Goal: Information Seeking & Learning: Check status

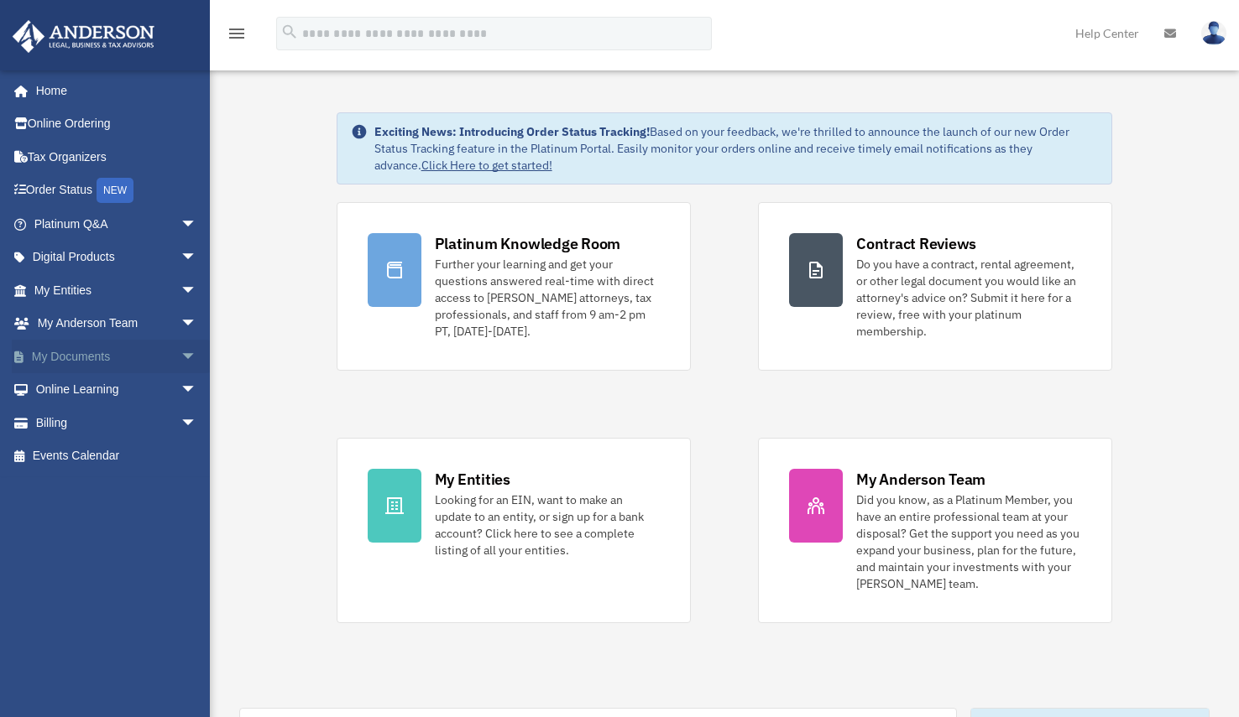
click at [149, 363] on link "My Documents arrow_drop_down" at bounding box center [117, 357] width 211 height 34
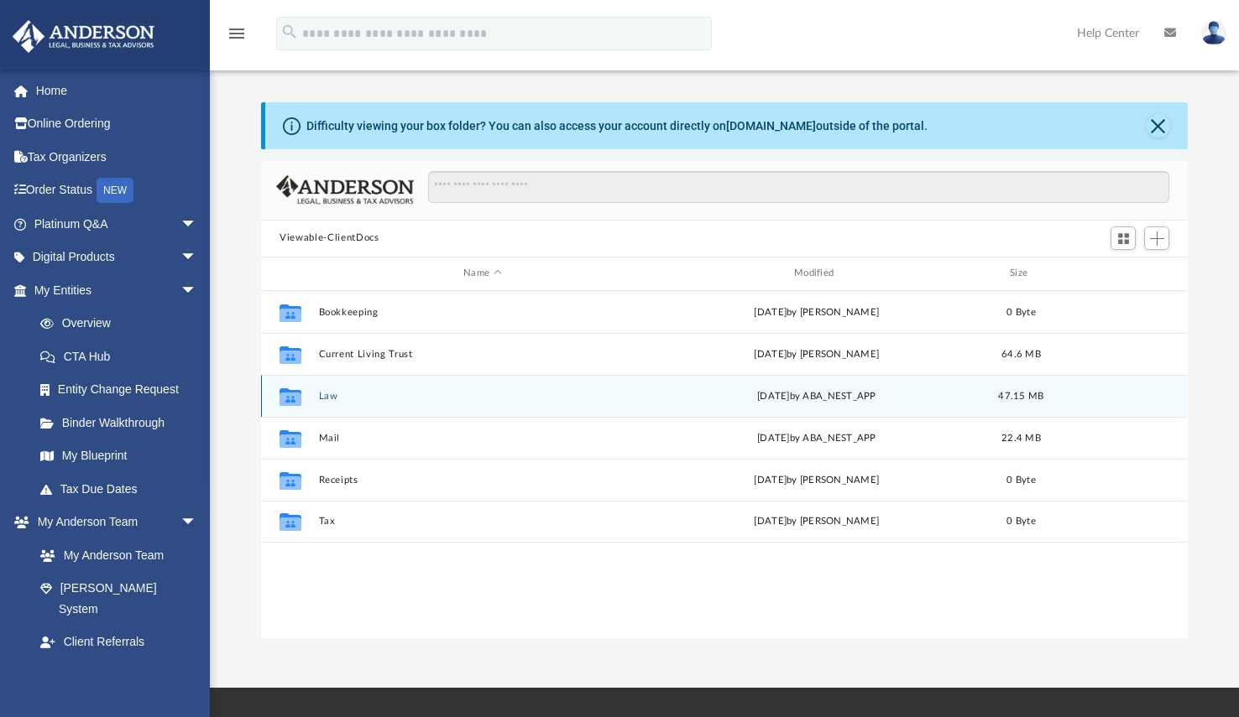
scroll to position [369, 914]
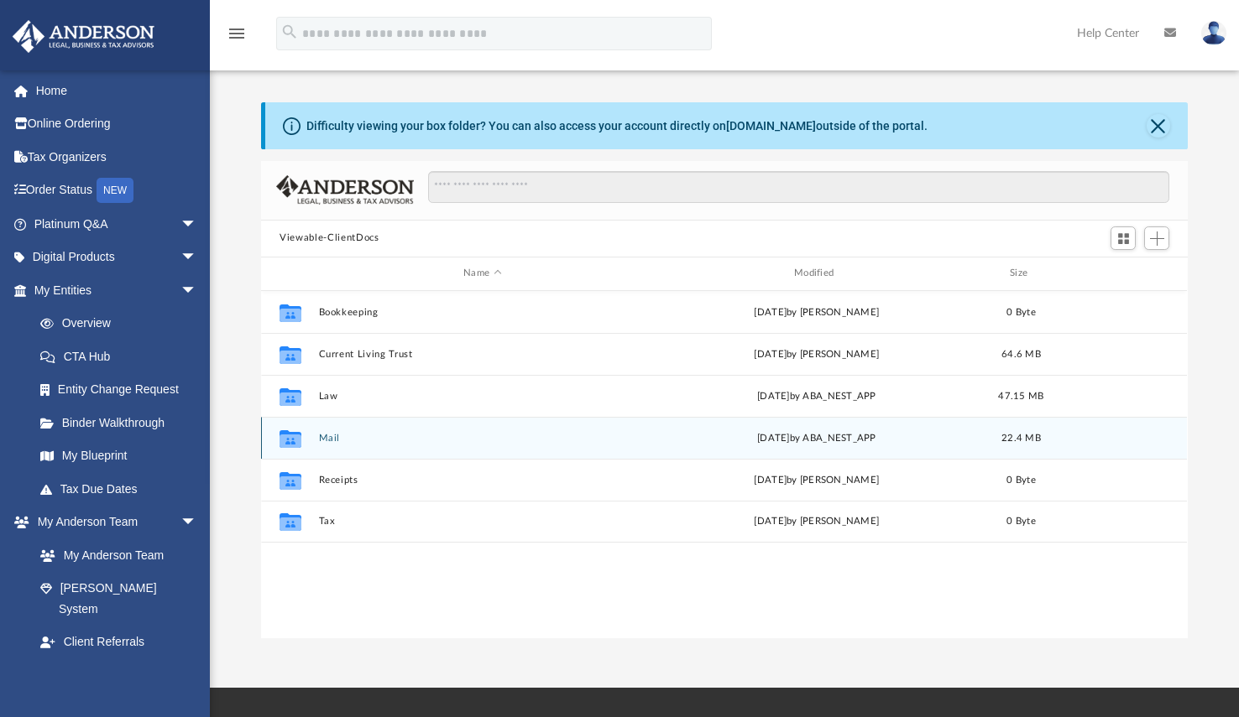
click at [326, 440] on button "Mail" at bounding box center [482, 437] width 327 height 11
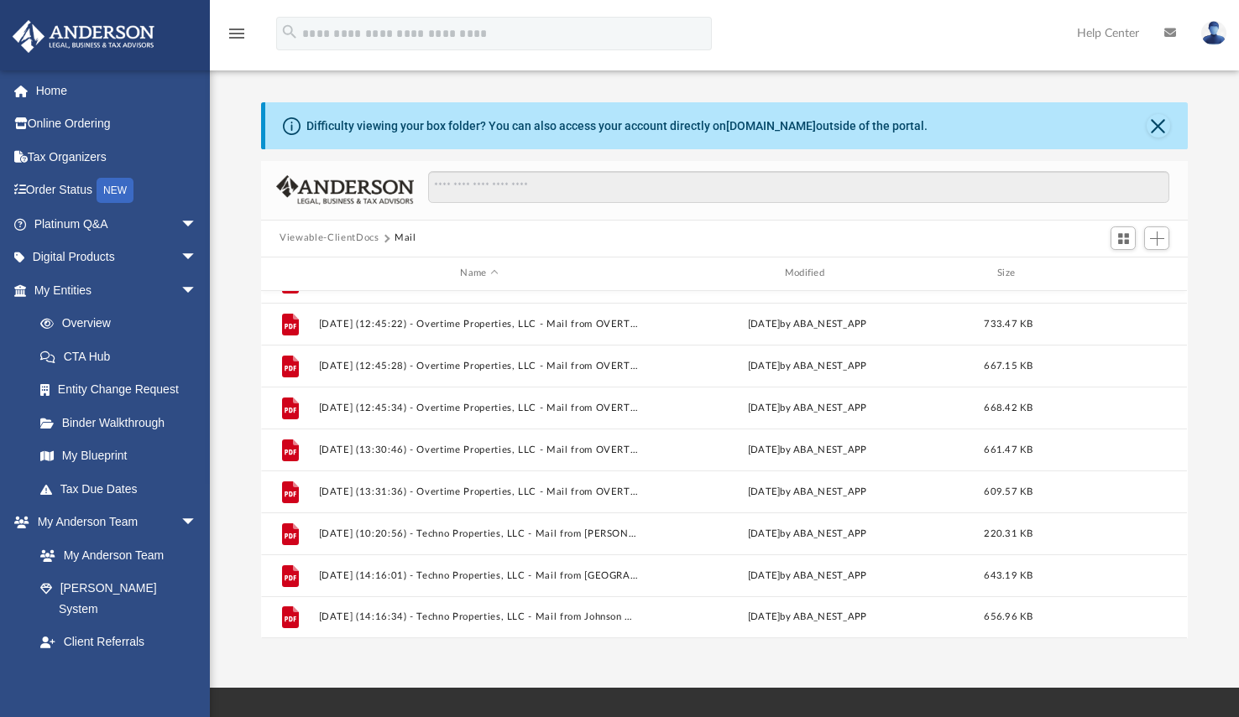
scroll to position [28, 0]
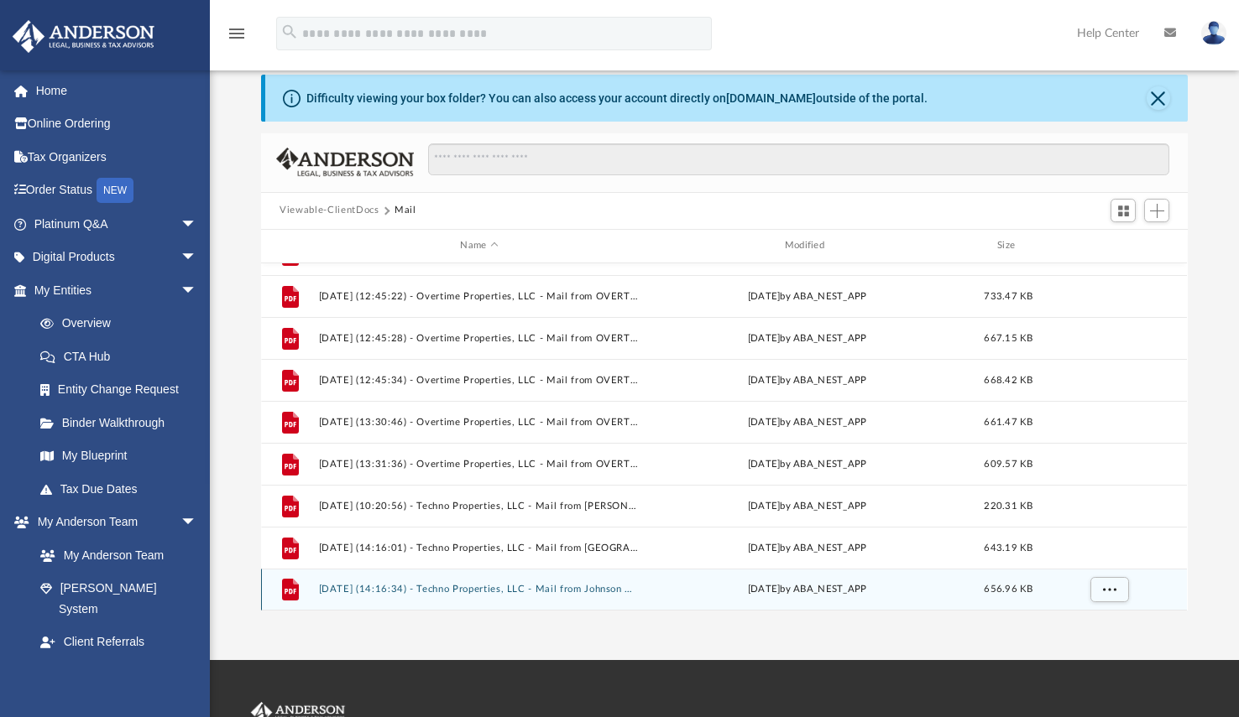
click at [488, 589] on button "[DATE] (14:16:34) - Techno Properties, LLC - Mail from Johnson County Clerk's O…" at bounding box center [479, 589] width 321 height 11
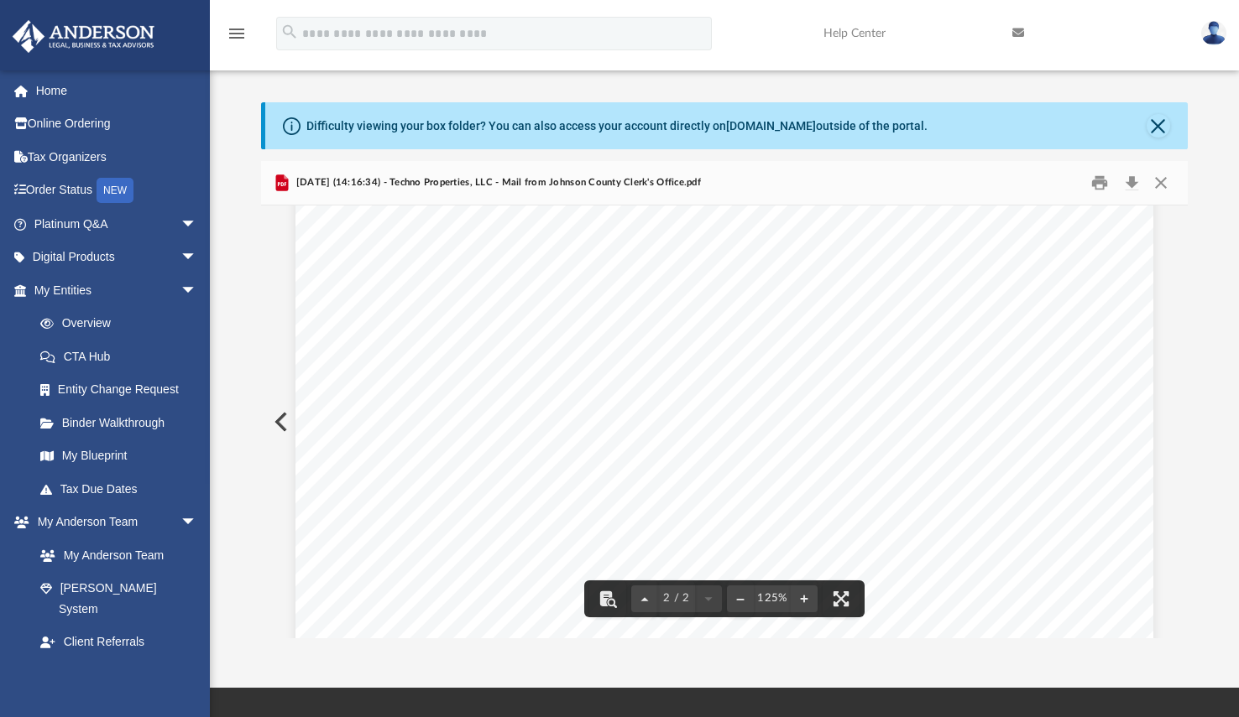
scroll to position [2122, 0]
click at [1155, 127] on button "Close" at bounding box center [1157, 125] width 23 height 23
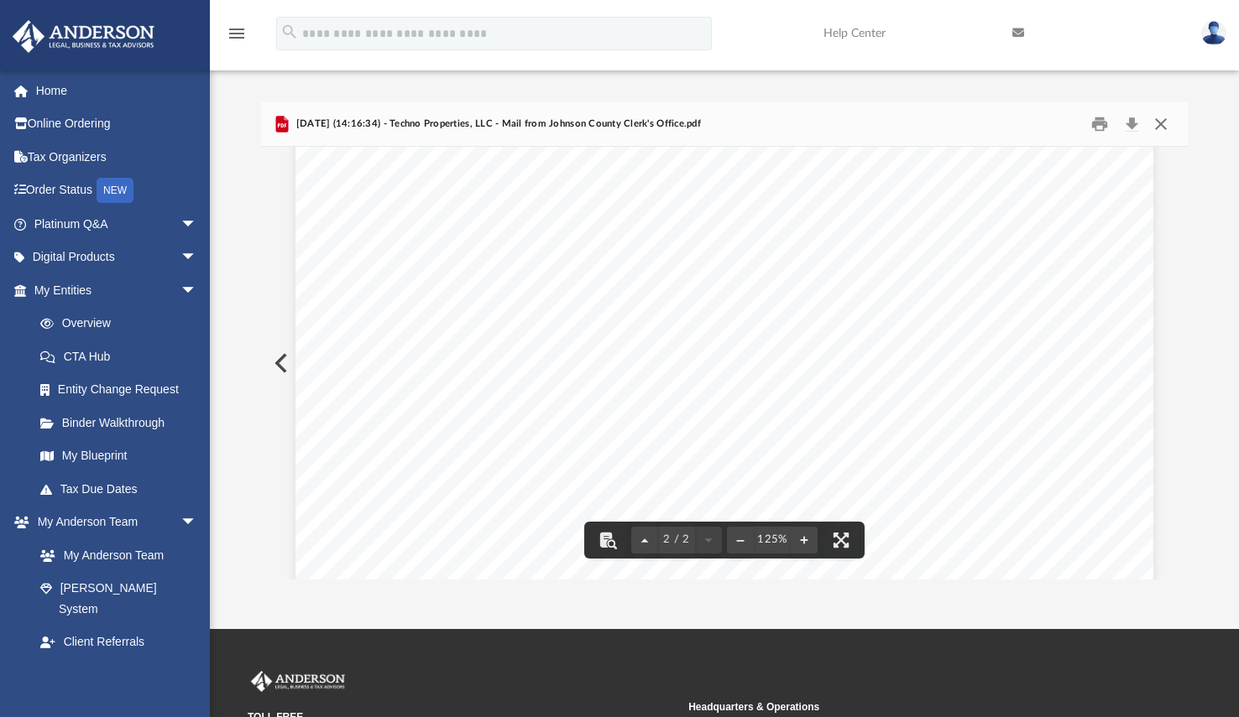
click at [1164, 125] on button "Close" at bounding box center [1160, 124] width 30 height 26
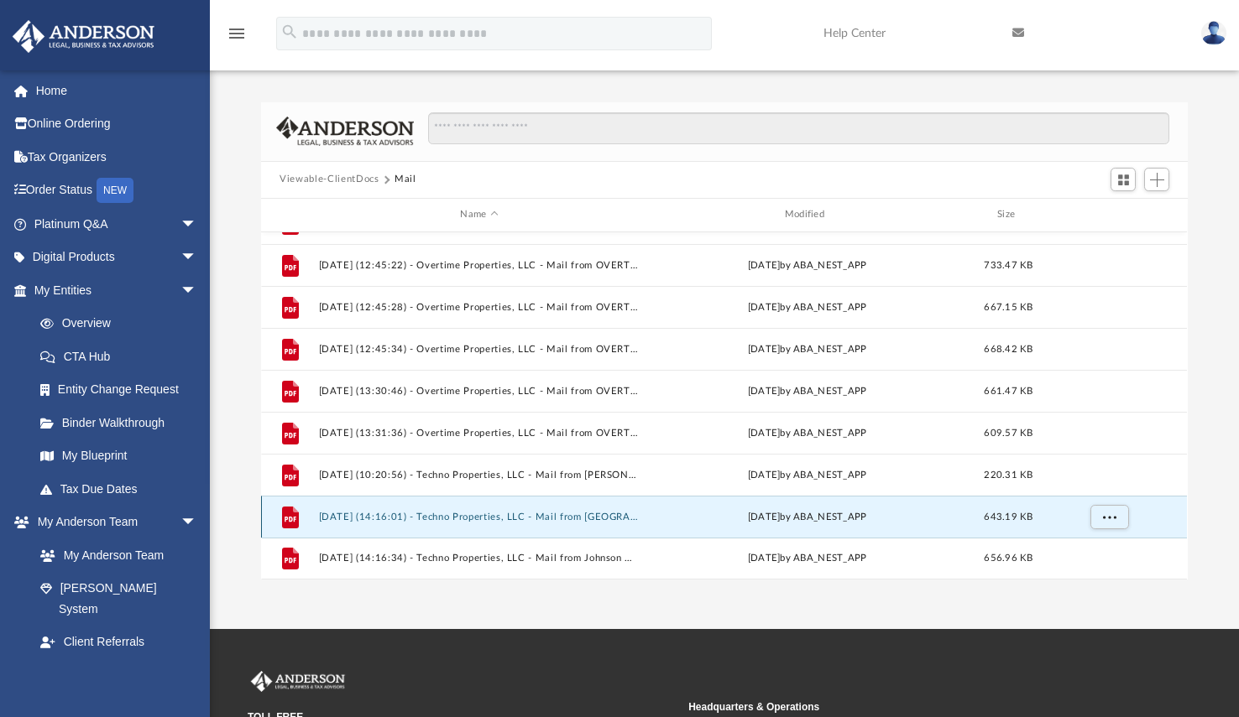
click at [564, 519] on button "[DATE] (14:16:01) - Techno Properties, LLC - Mail from [GEOGRAPHIC_DATA] [US_ST…" at bounding box center [479, 516] width 321 height 11
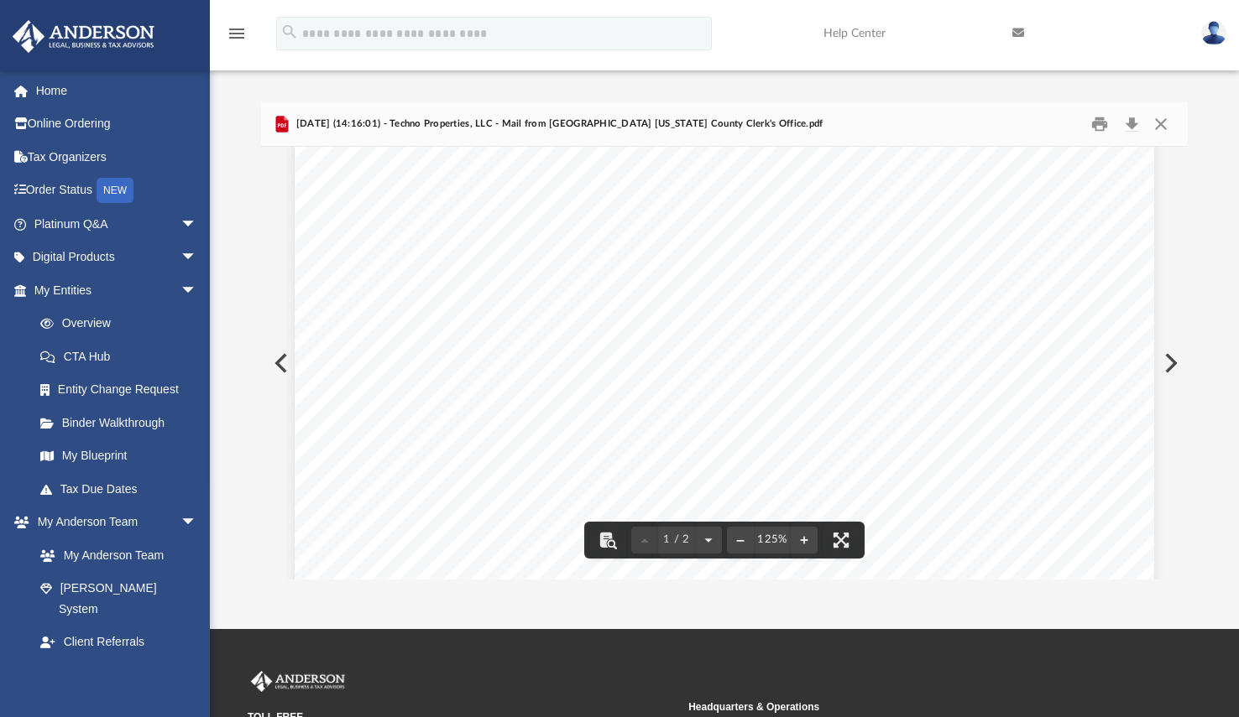
scroll to position [531, 0]
click at [1166, 115] on button "Close" at bounding box center [1160, 124] width 30 height 26
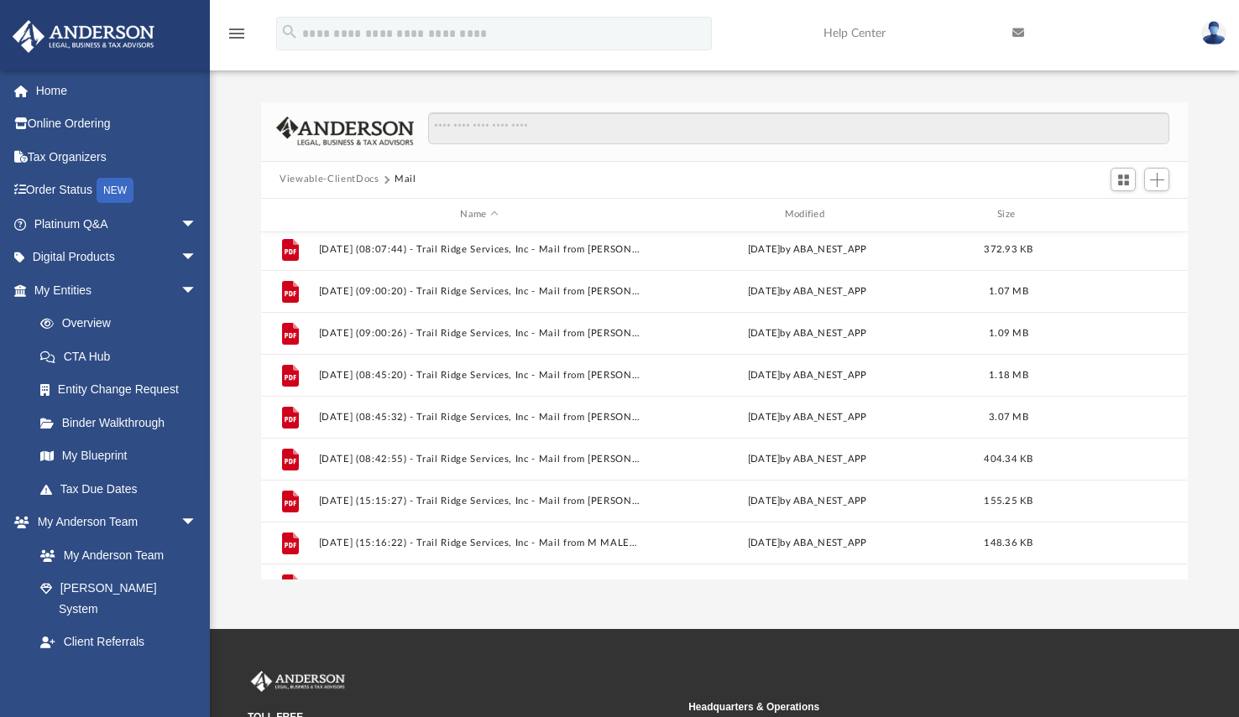
scroll to position [44, 0]
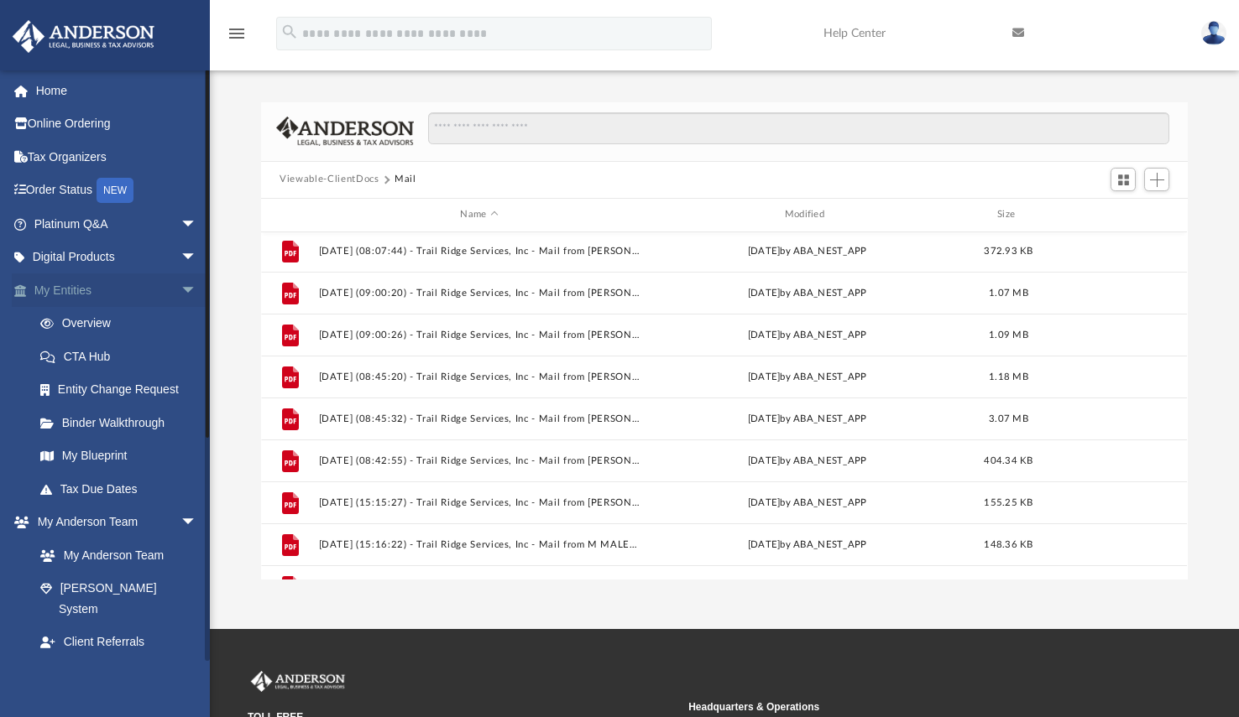
click at [180, 286] on span "arrow_drop_down" at bounding box center [197, 291] width 34 height 34
